Goal: Check status

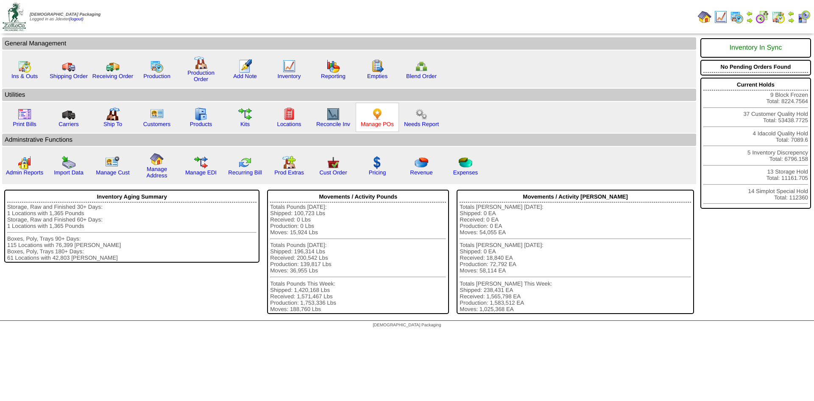
click at [379, 123] on link "Manage POs" at bounding box center [377, 124] width 33 height 6
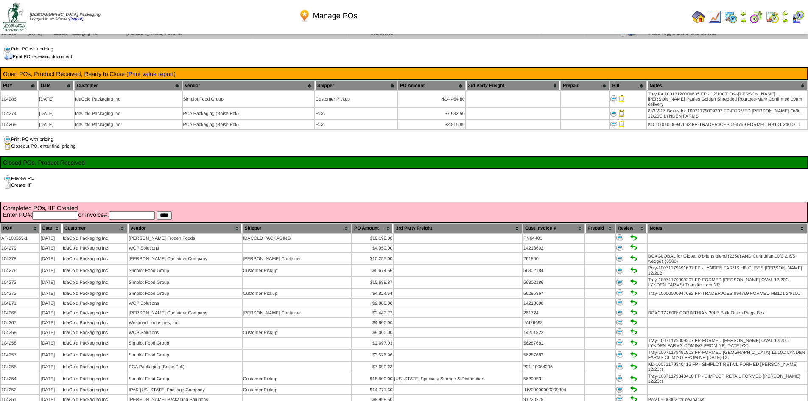
scroll to position [254, 0]
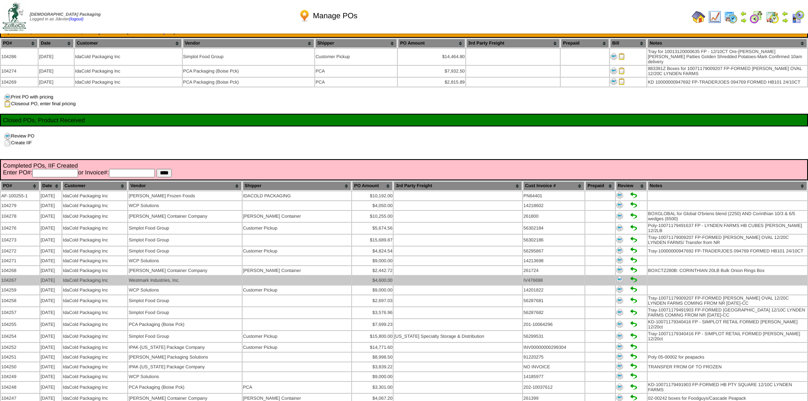
click at [617, 276] on img at bounding box center [619, 279] width 7 height 7
